Goal: Task Accomplishment & Management: Use online tool/utility

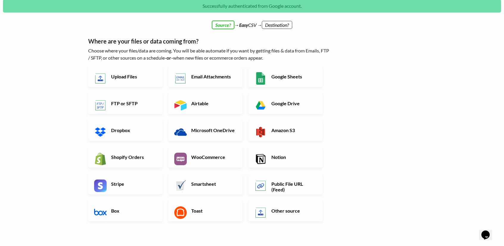
scroll to position [21, 0]
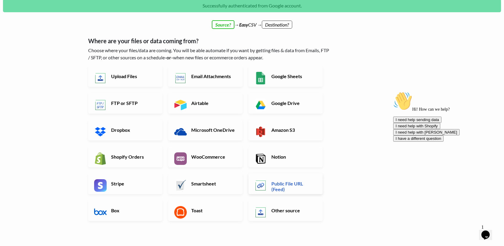
click at [292, 186] on h6 "Public File URL (Feed)" at bounding box center [293, 186] width 47 height 11
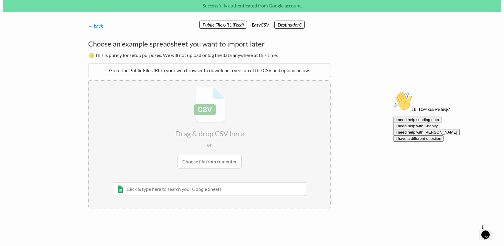
scroll to position [0, 0]
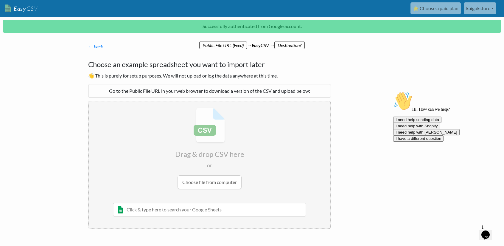
click at [197, 145] on input "file" at bounding box center [210, 148] width 242 height 94
click at [221, 91] on div "Go to the Public File URL in your web browser to download a version of the CSV …" at bounding box center [209, 91] width 243 height 14
click at [209, 211] on input "text" at bounding box center [209, 210] width 193 height 14
paste input "https://www.depau.es/webservices/tarifa_completa/b727c90b-d54a-4534-fc7b-16d88c…"
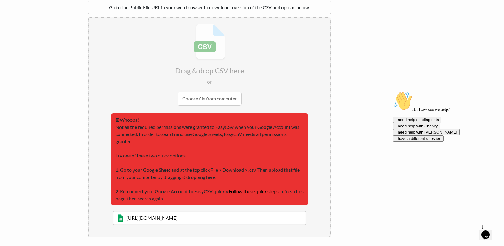
scroll to position [84, 0]
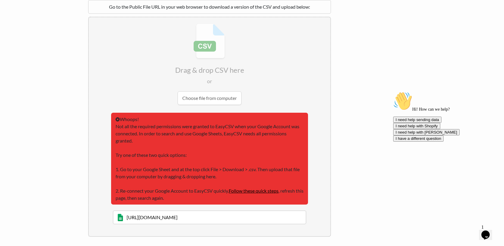
type input "https://www.depau.es/webservices/tarifa_completa/b727c90b-d54a-4534-fc7b-16d88c…"
click at [328, 191] on li "Whoops! Not all the required permissions were granted to EasyCSV when your Goog…" at bounding box center [210, 174] width 242 height 123
click at [217, 62] on input "file" at bounding box center [210, 64] width 242 height 94
type input "C:\fakepath\Tarifa_articulos_completa_00_00_07-08_10_2025.csv"
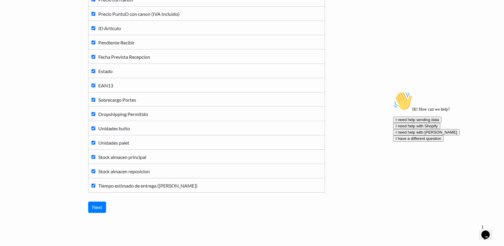
scroll to position [379, 0]
click at [99, 202] on input "Next" at bounding box center [97, 206] width 18 height 11
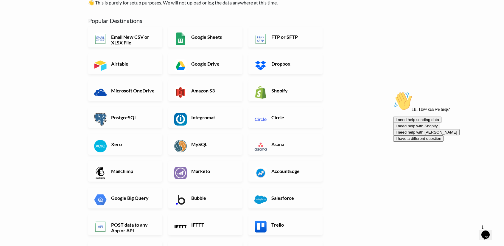
scroll to position [51, 0]
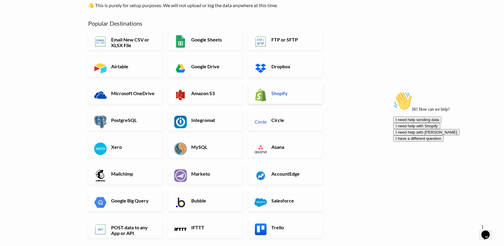
click at [293, 94] on h6 "Shopify" at bounding box center [293, 93] width 47 height 6
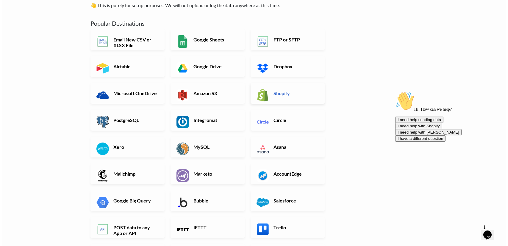
scroll to position [0, 0]
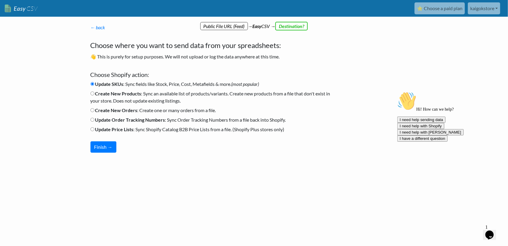
click at [92, 93] on input "Create New Products : Sync an available list of products/variants. Create new p…" at bounding box center [93, 93] width 4 height 4
radio input "true"
click at [100, 141] on button "Finish →" at bounding box center [104, 146] width 26 height 11
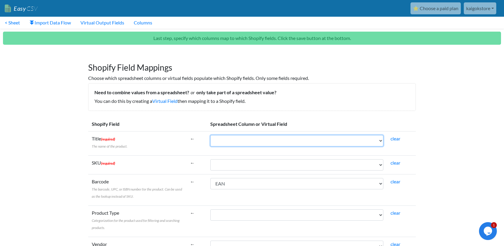
click at [248, 137] on select "Codigo Articulo Precio Precio PuntoD (IVA Incluido) Familia Nombre Familia Fami…" at bounding box center [296, 140] width 173 height 11
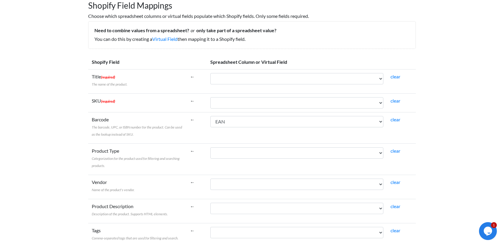
scroll to position [62, 0]
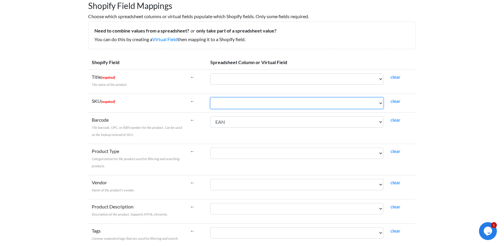
click at [233, 108] on select "Codigo Articulo Precio Precio PuntoD (IVA Incluido) Familia Nombre Familia Fami…" at bounding box center [296, 102] width 173 height 11
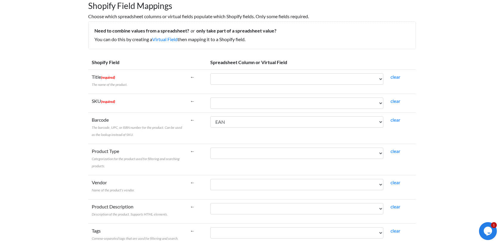
click at [113, 129] on label "Barcode The barcode, UPC, or ISBN number for the product. Can be used as the lo…" at bounding box center [137, 126] width 91 height 21
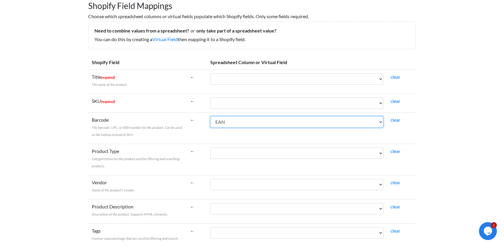
click at [210, 127] on select "Codigo Articulo Precio Precio PuntoD (IVA Incluido) Familia Nombre Familia Fami…" at bounding box center [296, 121] width 173 height 11
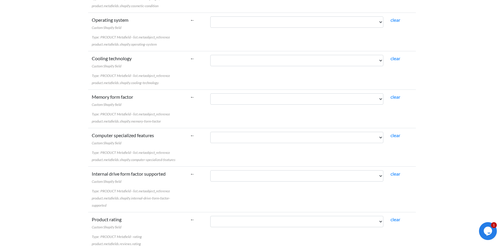
scroll to position [1614, 0]
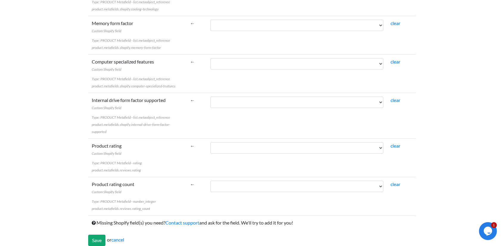
drag, startPoint x: 89, startPoint y: 60, endPoint x: 185, endPoint y: 201, distance: 170.6
copy tbody "Shopify Field Spreadsheet Column or Virtual Field Title (required) The name of …"
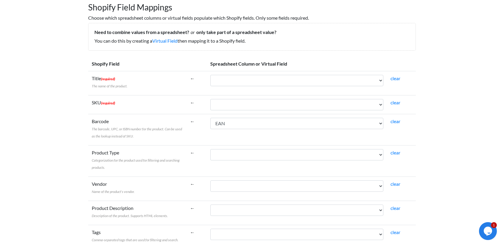
scroll to position [0, 0]
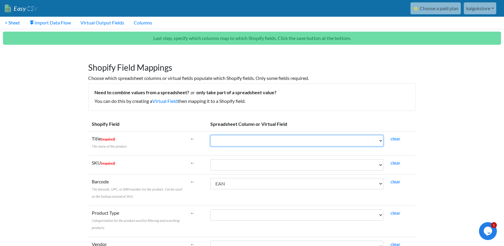
click at [225, 146] on select "Codigo Articulo Precio Precio PuntoD (IVA Incluido) Familia Nombre Familia Fami…" at bounding box center [296, 140] width 173 height 11
select select "cr_768171"
click at [210, 135] on select "Codigo Articulo Precio Precio PuntoD (IVA Incluido) Familia Nombre Familia Fami…" at bounding box center [296, 140] width 173 height 11
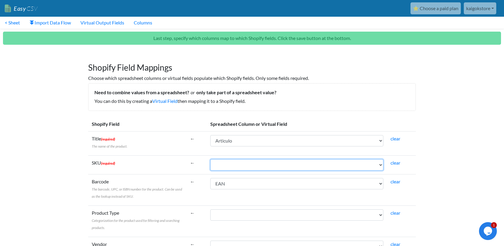
click at [229, 164] on select "Codigo Articulo Precio Precio PuntoD (IVA Incluido) Familia Nombre Familia Fami…" at bounding box center [296, 164] width 173 height 11
select select "cr_768170"
click at [210, 159] on select "Codigo Articulo Precio Precio PuntoD (IVA Incluido) Familia Nombre Familia Fami…" at bounding box center [296, 164] width 173 height 11
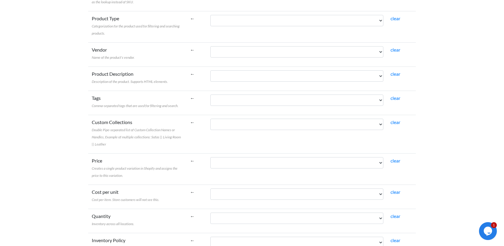
scroll to position [196, 0]
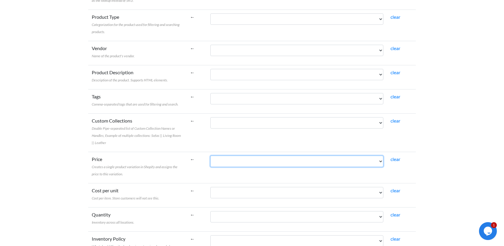
click at [234, 158] on select "Codigo Articulo Precio Precio PuntoD (IVA Incluido) Familia Nombre Familia Fami…" at bounding box center [296, 160] width 173 height 11
select select "cr_768173"
click at [210, 155] on select "Codigo Articulo Precio Precio PuntoD (IVA Incluido) Familia Nombre Familia Fami…" at bounding box center [296, 160] width 173 height 11
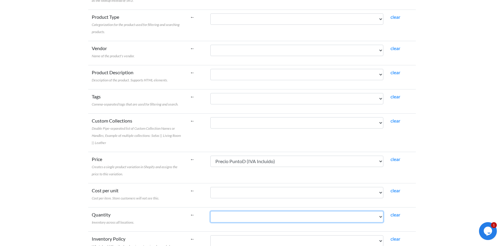
click at [235, 218] on select "Codigo Articulo Precio Precio PuntoD (IVA Incluido) Familia Nombre Familia Fami…" at bounding box center [296, 216] width 173 height 11
select select "cr_768178"
click at [210, 211] on select "Codigo Articulo Precio Precio PuntoD (IVA Incluido) Familia Nombre Familia Fami…" at bounding box center [296, 216] width 173 height 11
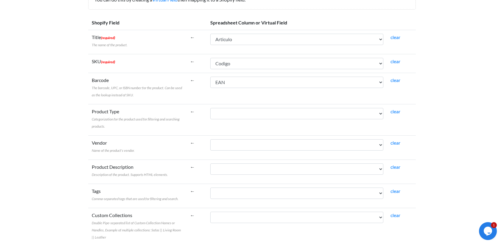
scroll to position [102, 0]
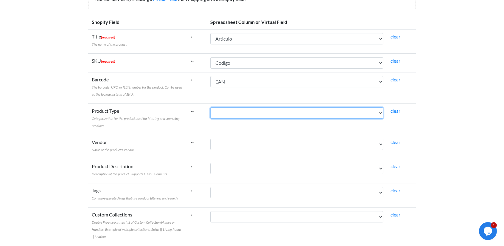
click at [225, 114] on select "Codigo Articulo Precio Precio PuntoD (IVA Incluido) Familia Nombre Familia Fami…" at bounding box center [296, 112] width 173 height 11
click at [210, 107] on select "Codigo Articulo Precio Precio PuntoD (IVA Incluido) Familia Nombre Familia Fami…" at bounding box center [296, 112] width 173 height 11
click at [230, 115] on select "Codigo Articulo Precio Precio PuntoD (IVA Incluido) Familia Nombre Familia Fami…" at bounding box center [296, 112] width 173 height 11
select select "cr_768175"
click at [210, 107] on select "Codigo Articulo Precio Precio PuntoD (IVA Incluido) Familia Nombre Familia Fami…" at bounding box center [296, 112] width 173 height 11
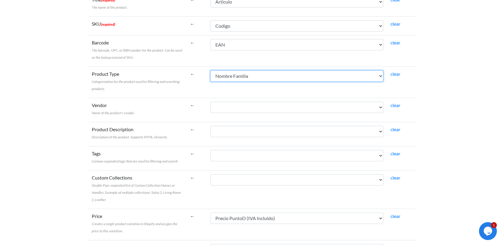
scroll to position [139, 0]
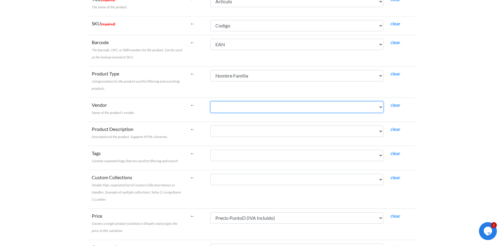
click at [218, 104] on select "Codigo Articulo Precio Precio PuntoD (IVA Incluido) Familia Nombre Familia Fami…" at bounding box center [296, 106] width 173 height 11
select select "cr_768185"
click at [210, 101] on select "Codigo Articulo Precio Precio PuntoD (IVA Incluido) Familia Nombre Familia Fami…" at bounding box center [296, 106] width 173 height 11
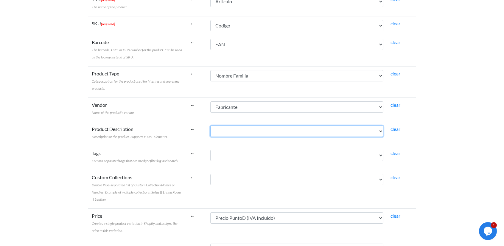
click at [228, 127] on select "Codigo Articulo Precio Precio PuntoD (IVA Incluido) Familia Nombre Familia Fami…" at bounding box center [296, 130] width 173 height 11
select select "cr_768171"
click at [210, 125] on select "Codigo Articulo Precio Precio PuntoD (IVA Incluido) Familia Nombre Familia Fami…" at bounding box center [296, 130] width 173 height 11
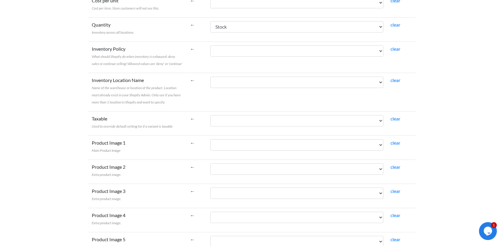
scroll to position [391, 0]
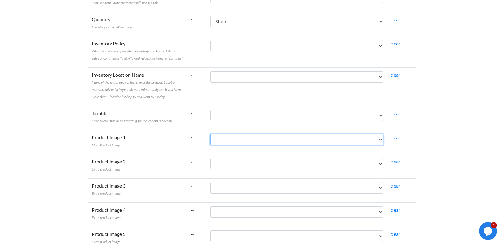
click at [235, 138] on select "Codigo Articulo Precio Precio PuntoD (IVA Incluido) Familia Nombre Familia Fami…" at bounding box center [296, 139] width 173 height 11
select select "cr_768184"
click at [210, 134] on select "Codigo Articulo Precio Precio PuntoD (IVA Incluido) Familia Nombre Familia Fami…" at bounding box center [296, 139] width 173 height 11
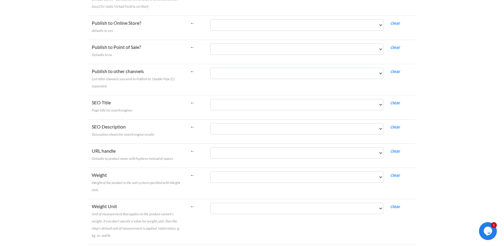
scroll to position [685, 0]
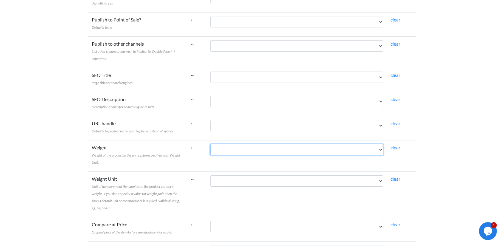
click at [222, 146] on select "Codigo Articulo Precio Precio PuntoD (IVA Incluido) Familia Nombre Familia Fami…" at bounding box center [296, 149] width 173 height 11
select select "cr_768186"
click at [210, 144] on select "Codigo Articulo Precio Precio PuntoD (IVA Incluido) Familia Nombre Familia Fami…" at bounding box center [296, 149] width 173 height 11
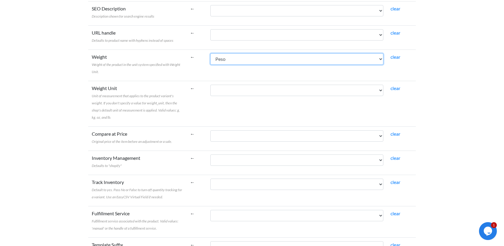
scroll to position [776, 0]
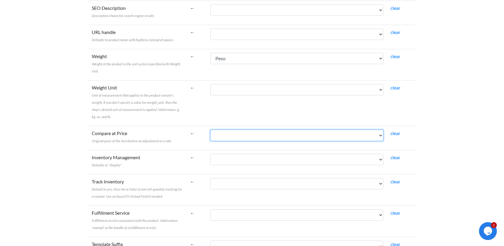
click at [222, 130] on select "Codigo Articulo Precio Precio PuntoD (IVA Incluido) Familia Nombre Familia Fami…" at bounding box center [296, 135] width 173 height 11
select select "cr_768190"
click at [210, 130] on select "Codigo Articulo Precio Precio PuntoD (IVA Incluido) Familia Nombre Familia Fami…" at bounding box center [296, 135] width 173 height 11
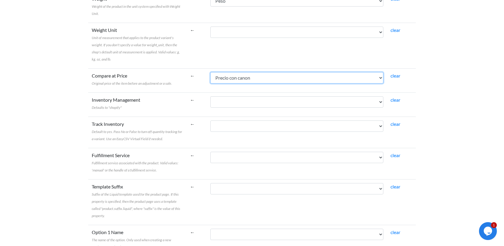
scroll to position [833, 0]
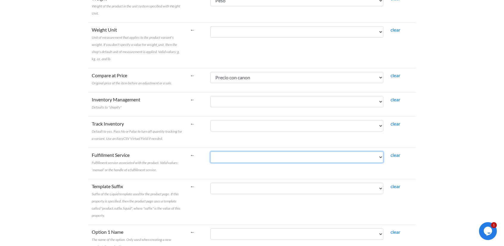
click at [231, 154] on select "Codigo Articulo Precio Precio PuntoD (IVA Incluido) Familia Nombre Familia Fami…" at bounding box center [296, 156] width 173 height 11
click at [225, 155] on select "Codigo Articulo Precio Precio PuntoD (IVA Incluido) Familia Nombre Familia Fami…" at bounding box center [296, 156] width 173 height 11
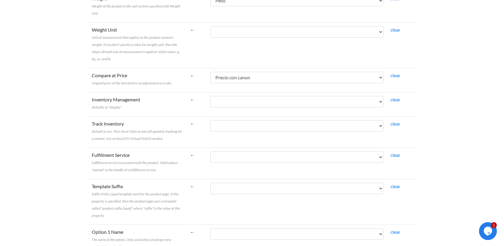
click at [126, 164] on span "Fulfillment service associated with the product. Valid values: 'manual' or the …" at bounding box center [135, 166] width 87 height 12
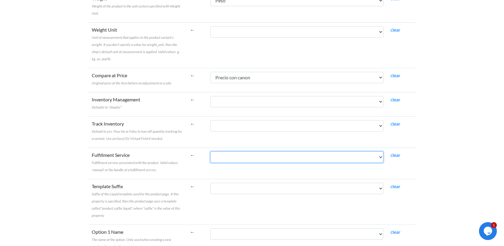
click at [210, 163] on select "Codigo Articulo Precio Precio PuntoD (IVA Incluido) Familia Nombre Familia Fami…" at bounding box center [296, 156] width 173 height 11
click at [223, 156] on select "Codigo Articulo Precio Precio PuntoD (IVA Incluido) Familia Nombre Familia Fami…" at bounding box center [296, 156] width 173 height 11
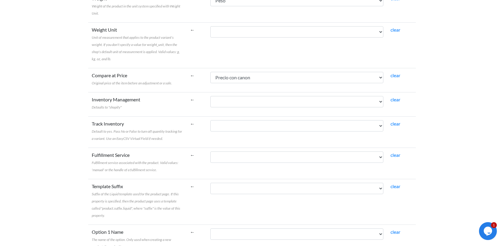
click at [151, 179] on td "Template Suffix Suffix of the Liquid template used for the product page. If thi…" at bounding box center [137, 202] width 98 height 46
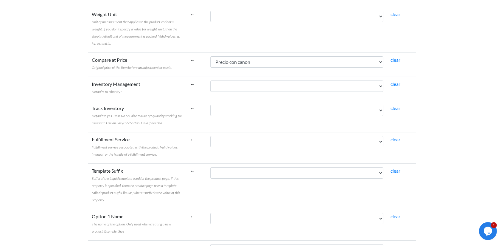
scroll to position [850, 0]
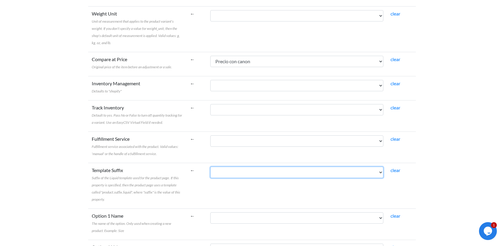
click at [234, 170] on select "Codigo Articulo Precio Precio PuntoD (IVA Incluido) Familia Nombre Familia Fami…" at bounding box center [296, 172] width 173 height 11
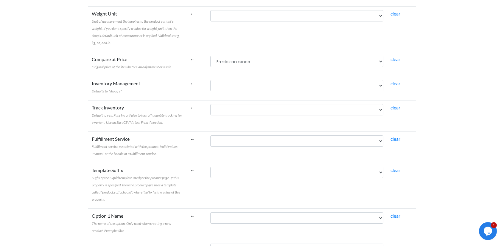
click at [152, 176] on span "Suffix of the Liquid template used for the product page. If this property is sp…" at bounding box center [136, 188] width 88 height 26
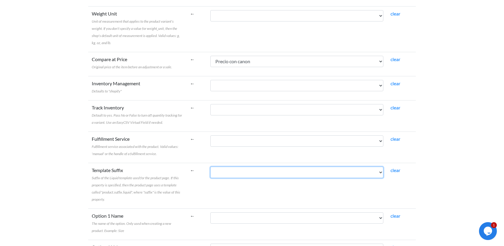
click at [210, 176] on select "Codigo Articulo Precio Precio PuntoD (IVA Incluido) Familia Nombre Familia Fami…" at bounding box center [296, 172] width 173 height 11
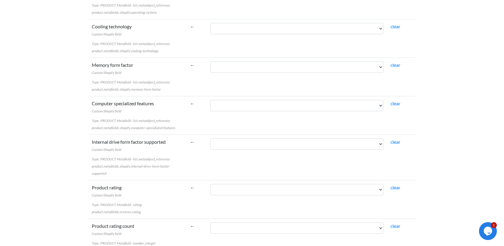
scroll to position [1614, 0]
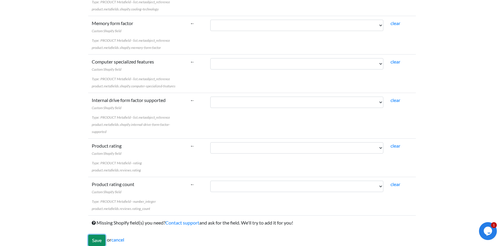
click at [96, 236] on input "Save" at bounding box center [96, 239] width 17 height 11
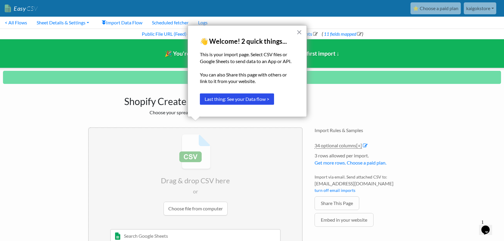
scroll to position [24, 0]
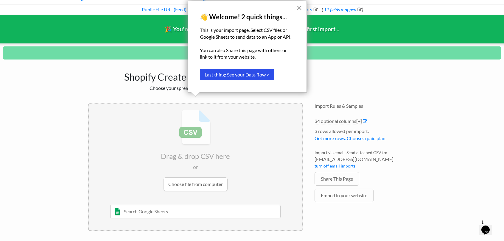
click at [300, 6] on button "×" at bounding box center [299, 8] width 6 height 10
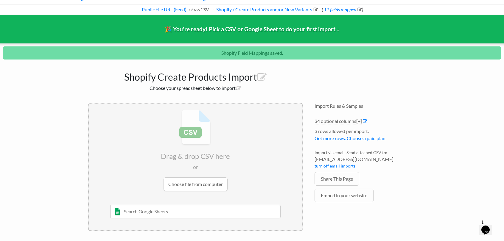
click at [467, 129] on body "Easy CSV ⭐ Choose a paid plan kaigokstore Kaigokstore All Flows All CSV Generat…" at bounding box center [252, 107] width 504 height 262
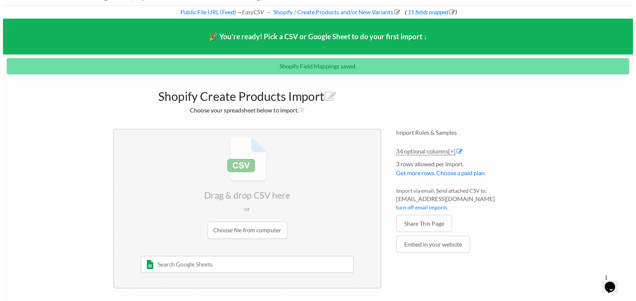
scroll to position [0, 0]
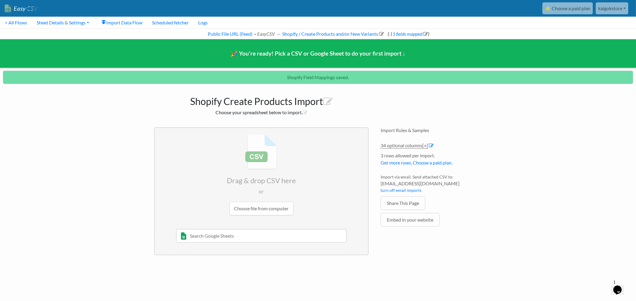
drag, startPoint x: 438, startPoint y: 8, endPoint x: 129, endPoint y: 137, distance: 335.2
click at [129, 137] on body "Easy CSV ⭐ Choose a paid plan kaigokstore Kaigokstore All Flows All CSV Generat…" at bounding box center [318, 131] width 636 height 262
click at [243, 241] on input "text" at bounding box center [261, 236] width 171 height 14
paste input "https://www.depau.es/webservices/tarifa_completa/b727c90b-d54a-4534-fc7b-16d88c…"
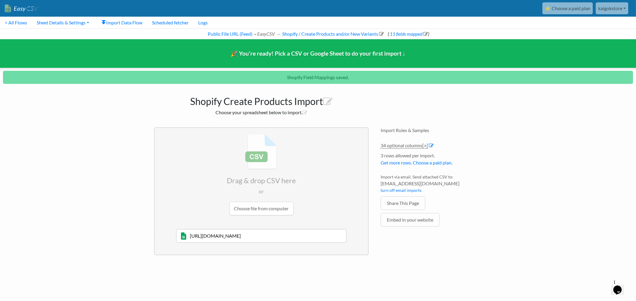
type input "https://www.depau.es/webservices/tarifa_completa/b727c90b-d54a-4534-fc7b-16d88c…"
click at [363, 241] on li "https://www.depau.es/webservices/tarifa_completa/b727c90b-d54a-4534-fc7b-16d88c…" at bounding box center [261, 242] width 213 height 26
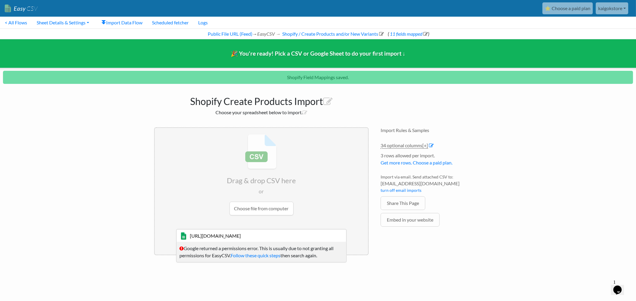
click at [334, 241] on html "Easy CSV ⭐ Choose a paid plan kaigokstore Kaigokstore All Flows All CSV Generat…" at bounding box center [318, 133] width 636 height 266
click at [337, 190] on input "file" at bounding box center [261, 175] width 213 height 94
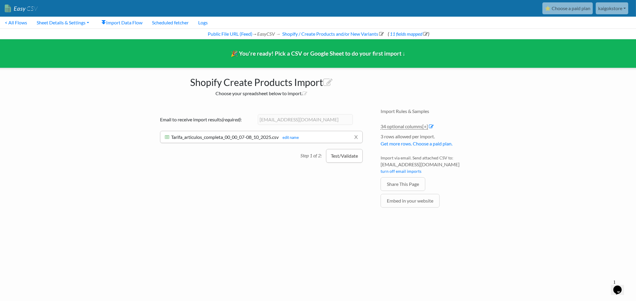
click at [348, 158] on button "Test/Validate" at bounding box center [344, 156] width 37 height 14
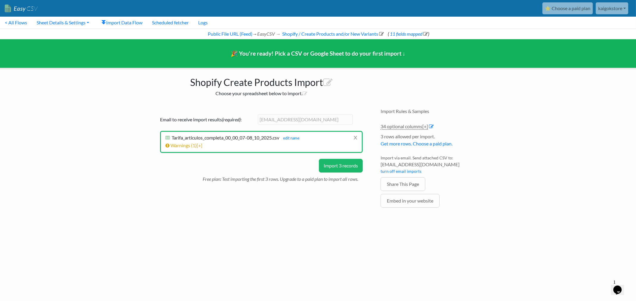
click at [343, 166] on button "Import 3 records" at bounding box center [341, 166] width 44 height 14
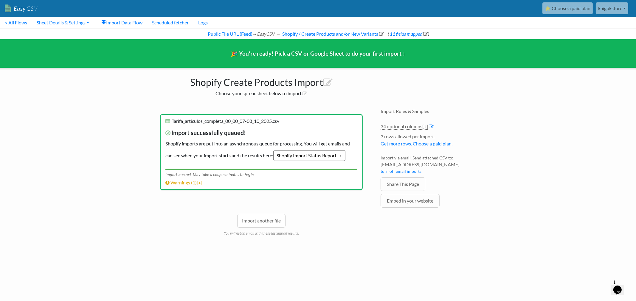
click at [295, 160] on link "Shopify Import Status Report →" at bounding box center [309, 155] width 72 height 11
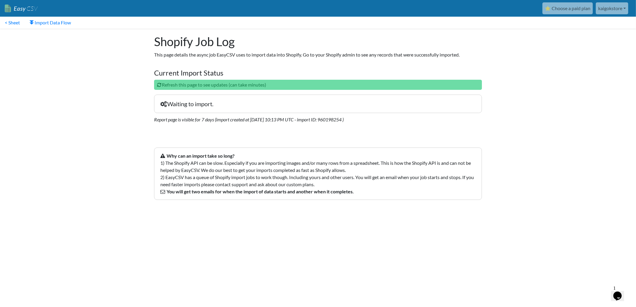
click at [172, 80] on p "Refresh this page to see updates (can take minutes)" at bounding box center [318, 85] width 328 height 10
click at [171, 81] on p "Refresh this page to see updates (can take minutes)" at bounding box center [318, 85] width 328 height 10
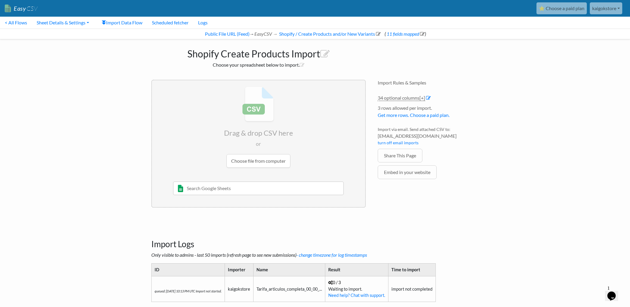
scroll to position [28, 0]
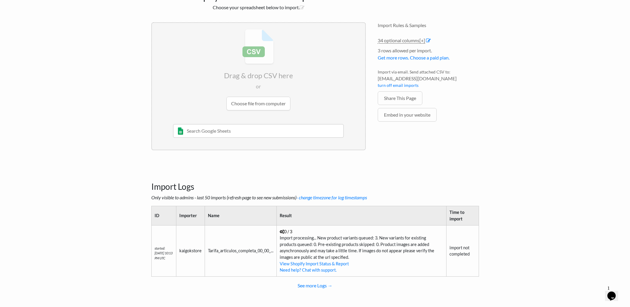
scroll to position [60, 0]
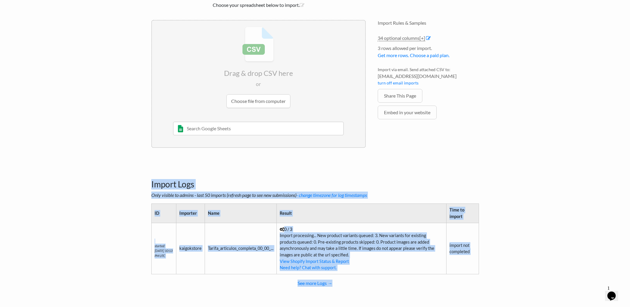
drag, startPoint x: 148, startPoint y: 182, endPoint x: 508, endPoint y: 276, distance: 372.4
click at [508, 276] on body "Easy CSV ⭐ Choose a paid plan kaigokstore Kaigokstore All Flows All CSV Generat…" at bounding box center [315, 121] width 630 height 363
copy div "Import Logs Only visible to admins - last 50 imports (refresh page to see new s…"
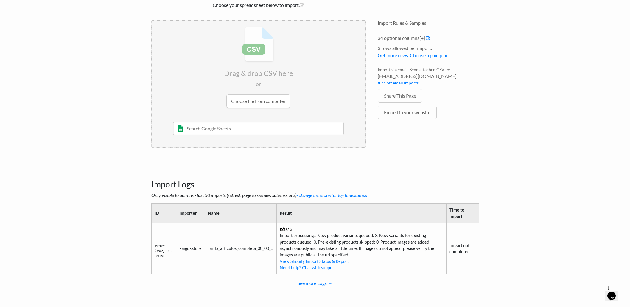
click at [88, 103] on body "Easy CSV ⭐ Choose a paid plan kaigokstore Kaigokstore All Flows All CSV Generat…" at bounding box center [315, 121] width 630 height 363
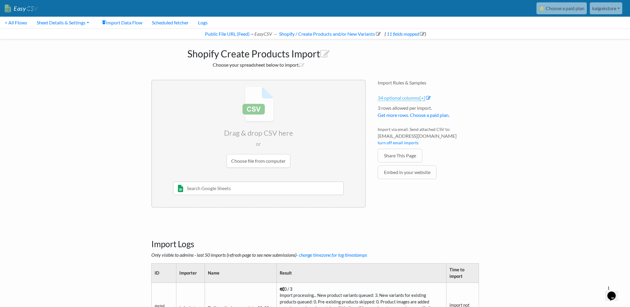
click at [397, 98] on link "34 optional columns [+]" at bounding box center [401, 98] width 47 height 6
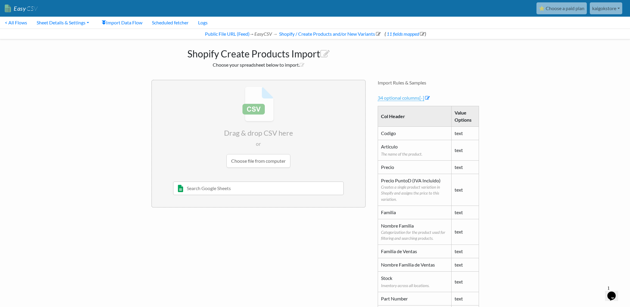
click at [395, 98] on link "34 optional columns [-]" at bounding box center [401, 98] width 46 height 6
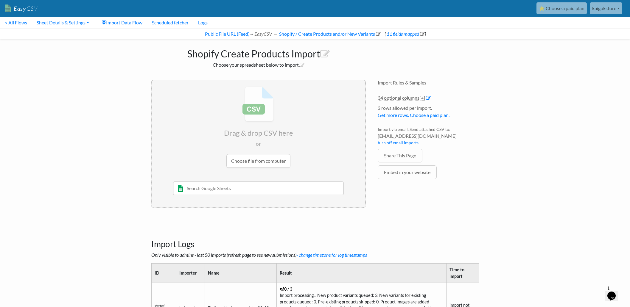
scroll to position [60, 0]
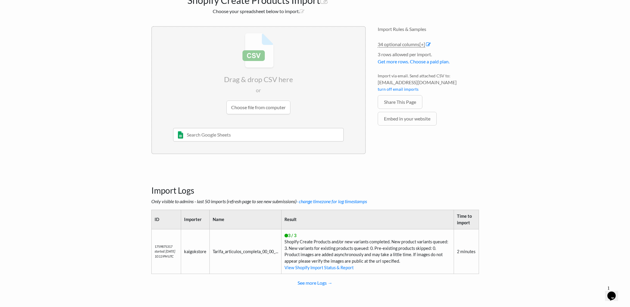
click at [267, 106] on input "file" at bounding box center [258, 74] width 213 height 94
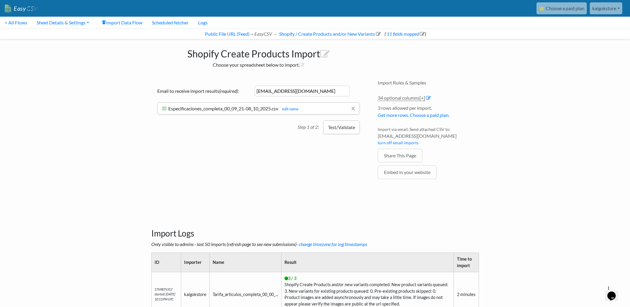
click at [350, 129] on button "Test/Validate" at bounding box center [341, 128] width 37 height 14
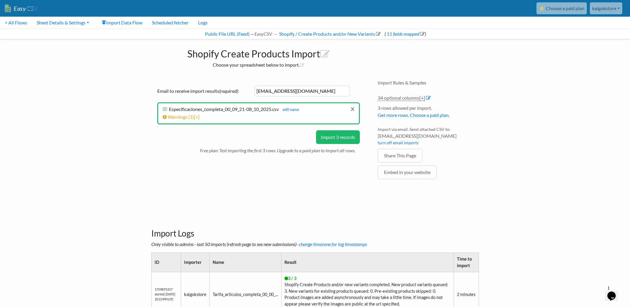
click at [352, 105] on link "x" at bounding box center [353, 108] width 4 height 11
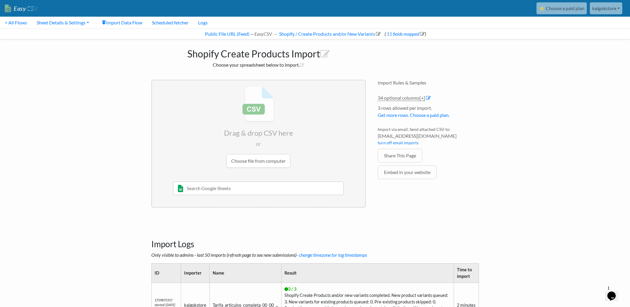
click at [258, 160] on input "file" at bounding box center [258, 127] width 213 height 94
click at [263, 121] on input "file" at bounding box center [258, 127] width 213 height 94
click at [269, 127] on input "file" at bounding box center [258, 127] width 213 height 94
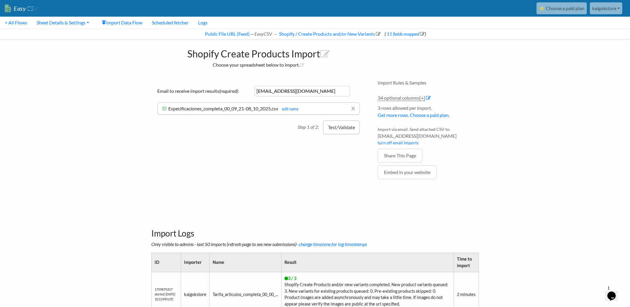
click at [342, 129] on button "Test/Validate" at bounding box center [341, 128] width 37 height 14
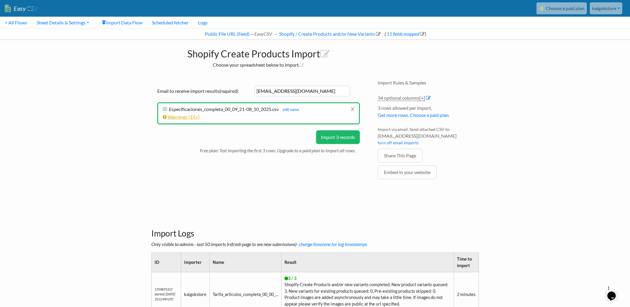
click at [186, 116] on link "Warnings ( 1 ) [+]" at bounding box center [181, 117] width 37 height 6
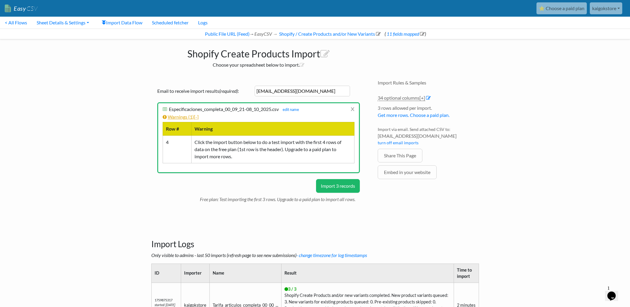
click at [186, 116] on link "Warnings ( 1 ) [-]" at bounding box center [181, 117] width 36 height 6
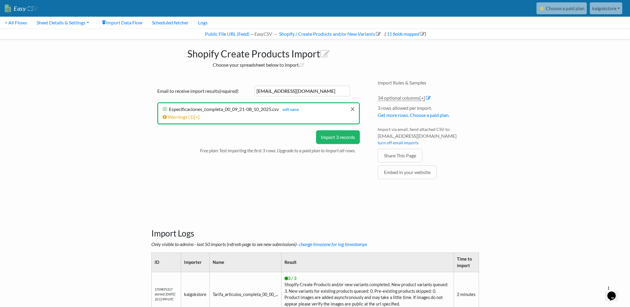
click at [353, 109] on link "x" at bounding box center [353, 108] width 4 height 11
